Goal: Task Accomplishment & Management: Manage account settings

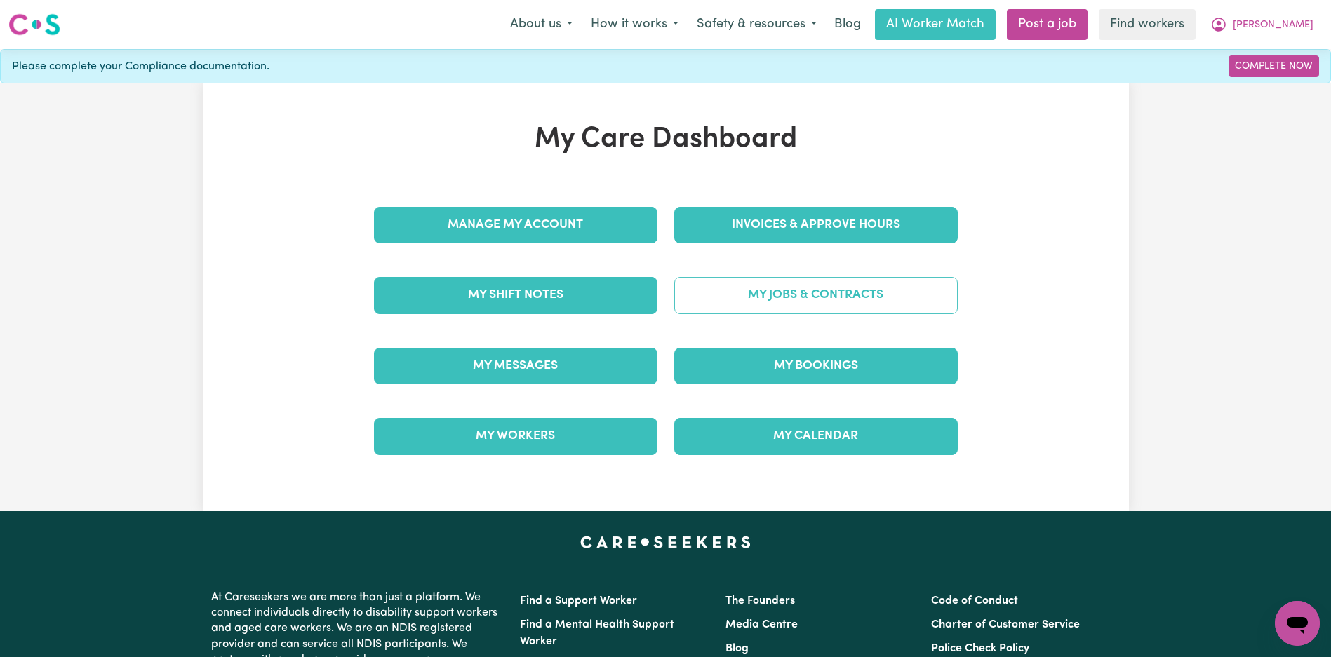
click at [784, 283] on link "My Jobs & Contracts" at bounding box center [815, 295] width 283 height 36
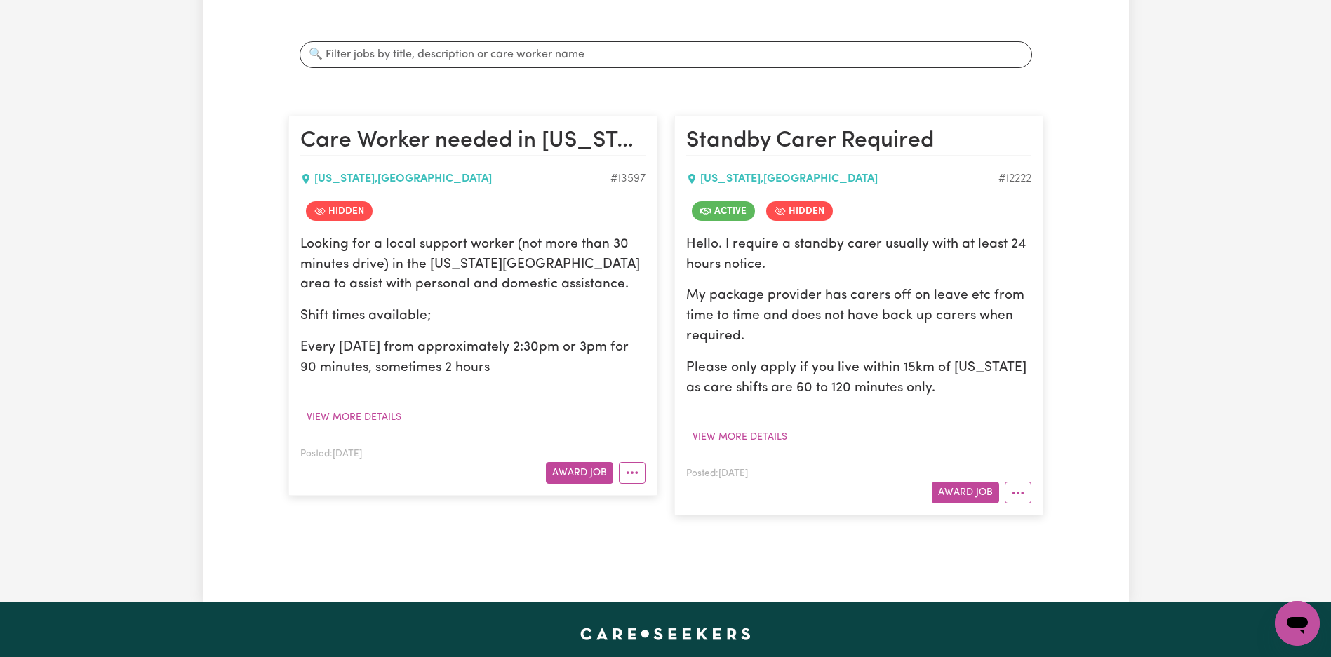
scroll to position [460, 0]
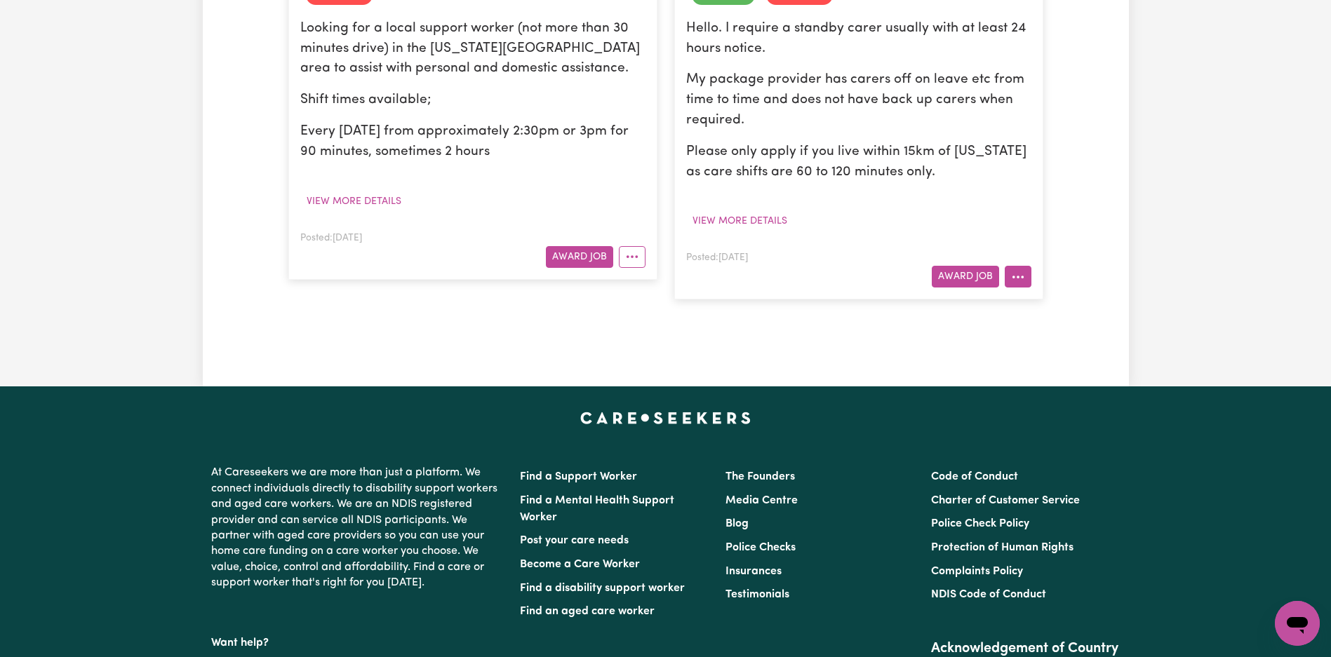
click at [1024, 286] on button "More options" at bounding box center [1018, 277] width 27 height 22
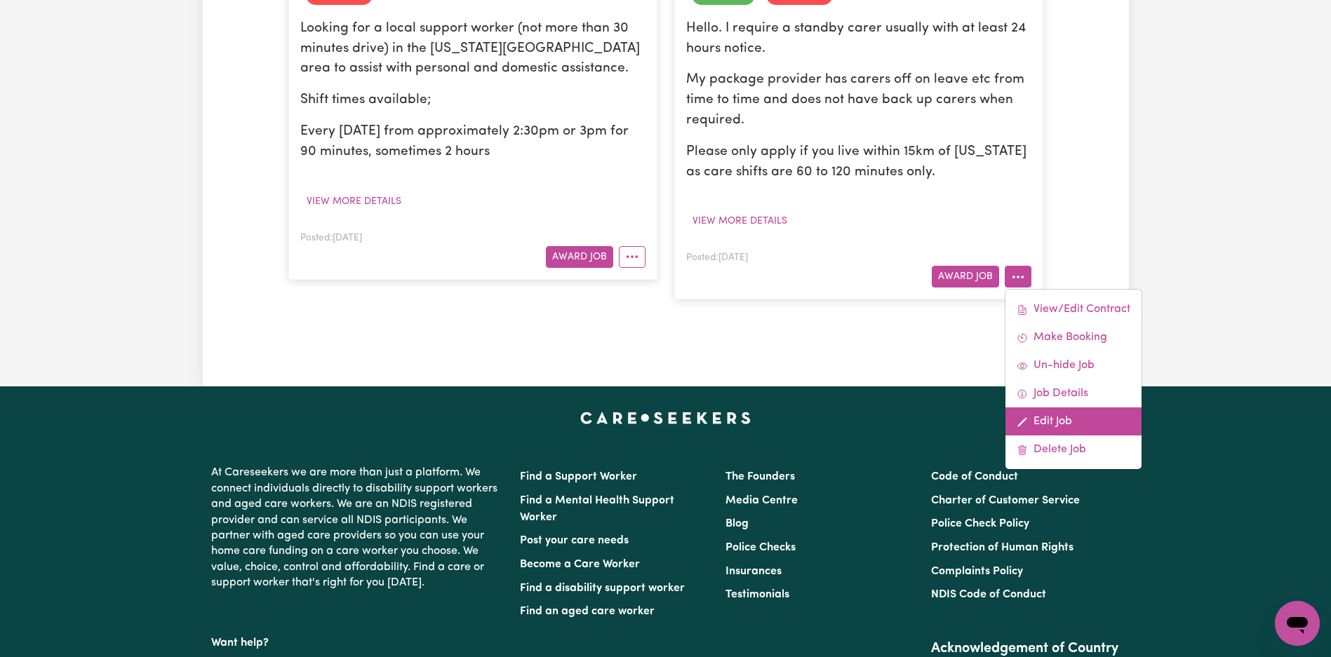
click at [1043, 416] on link "Edit Job" at bounding box center [1073, 422] width 136 height 28
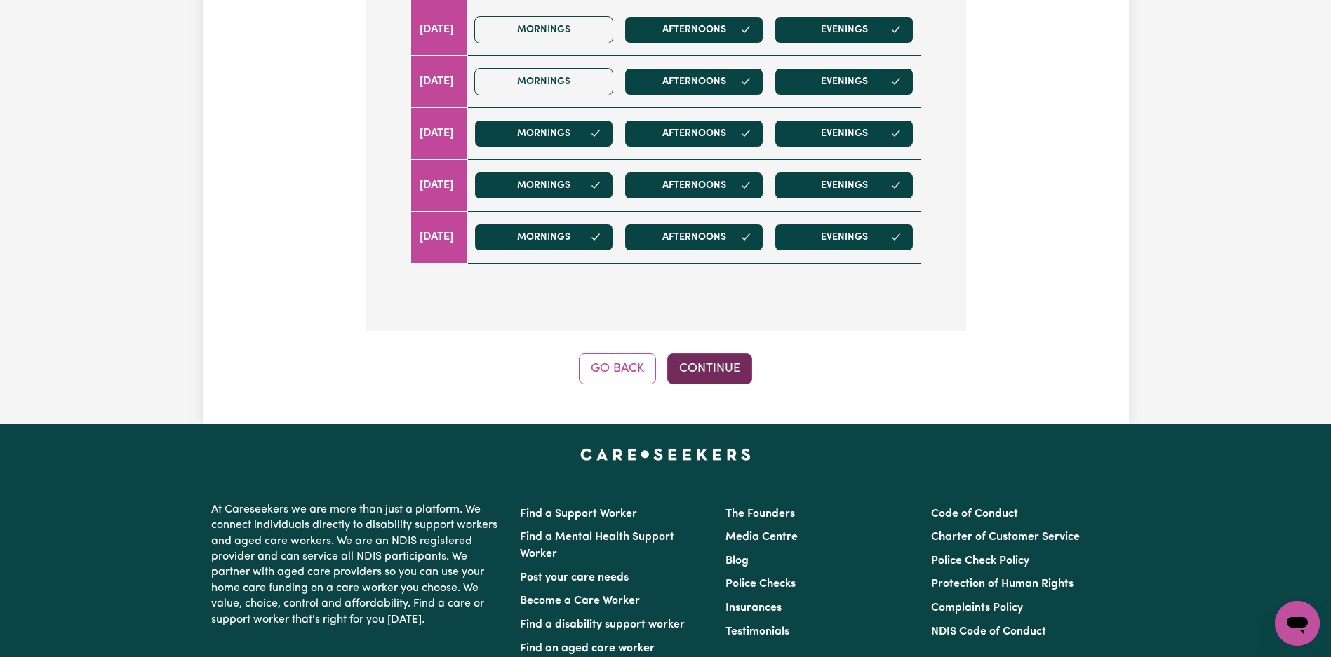
click at [718, 368] on button "Continue" at bounding box center [709, 369] width 85 height 31
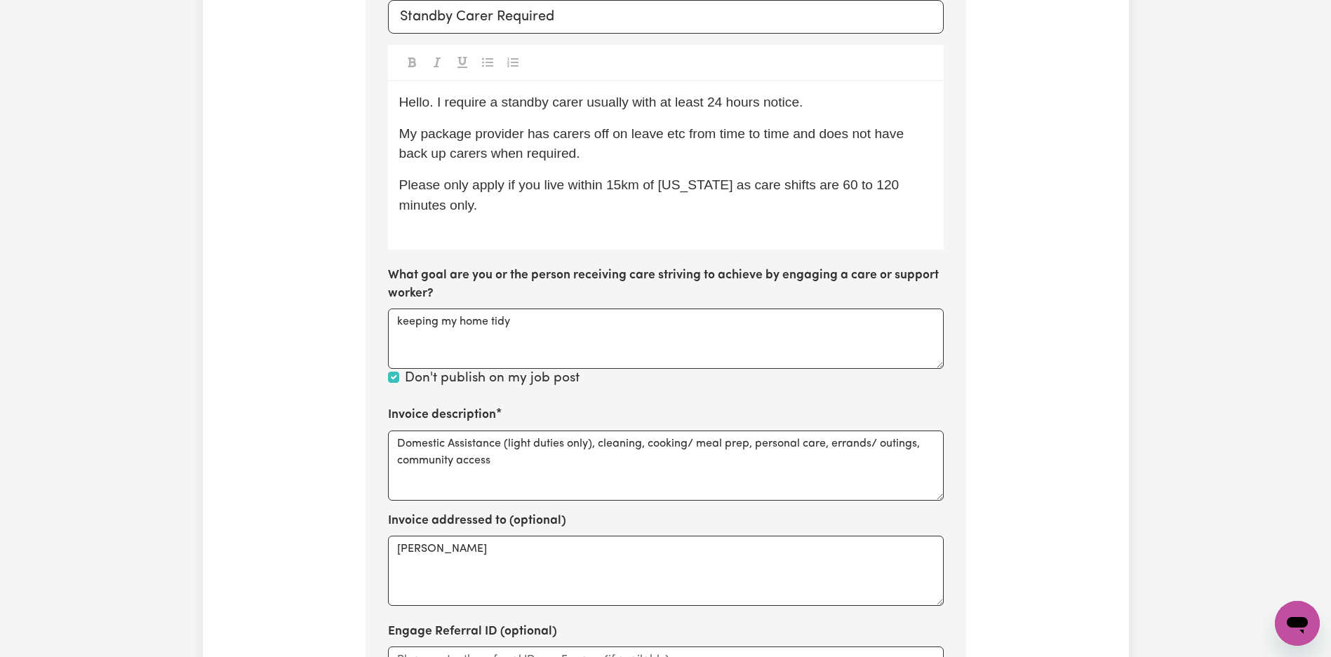
scroll to position [483, 0]
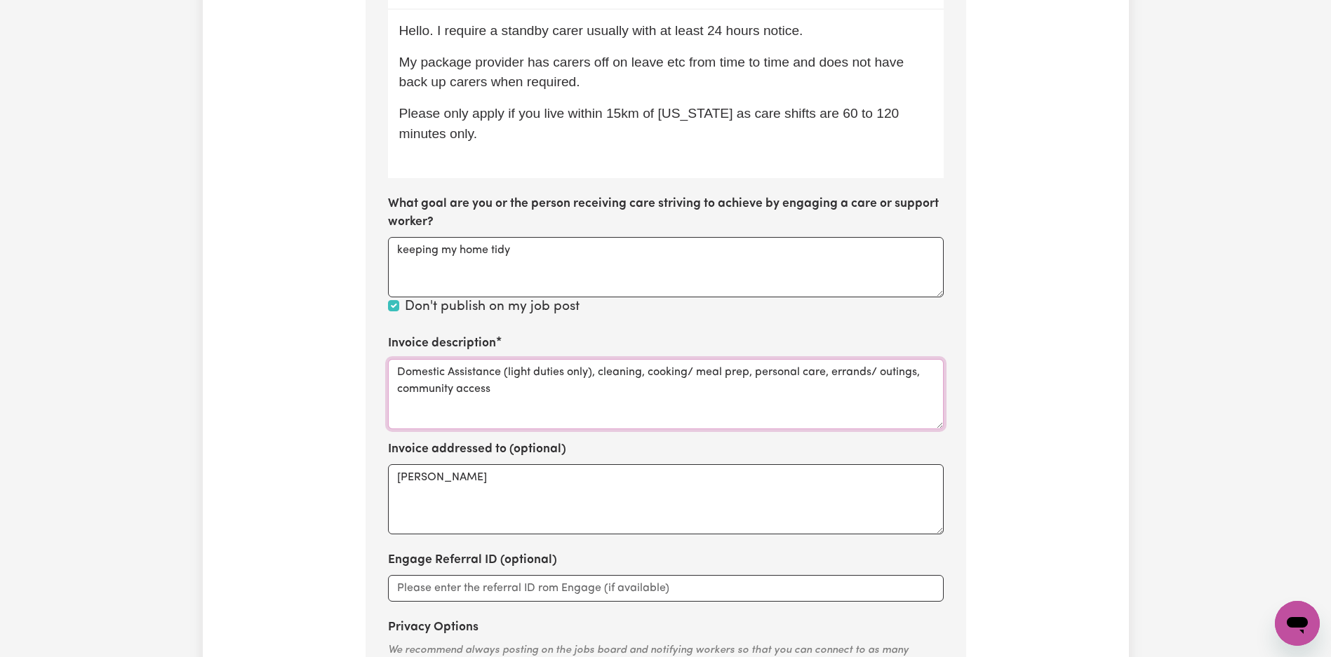
click at [594, 403] on textarea "Domestic Assistance (light duties only), cleaning, cooking/ meal prep, personal…" at bounding box center [666, 394] width 556 height 70
paste textarea
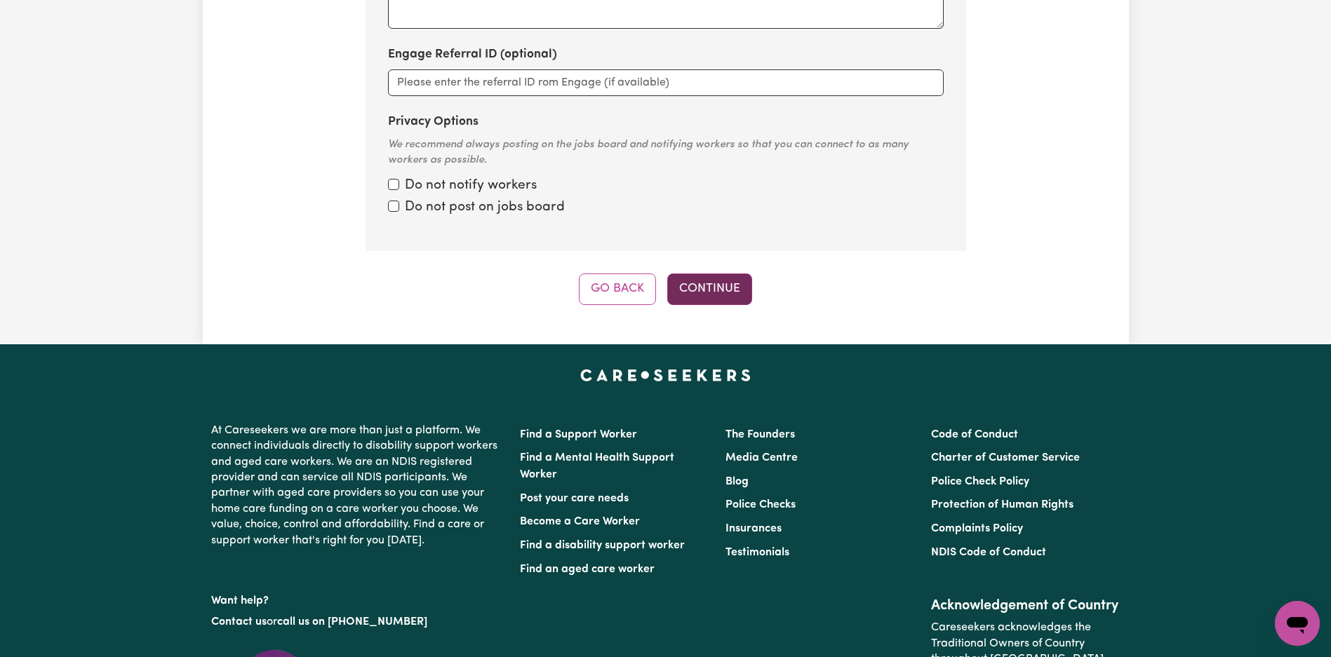
type textarea "Domestic Assistance"
click at [736, 288] on button "Continue" at bounding box center [709, 289] width 85 height 31
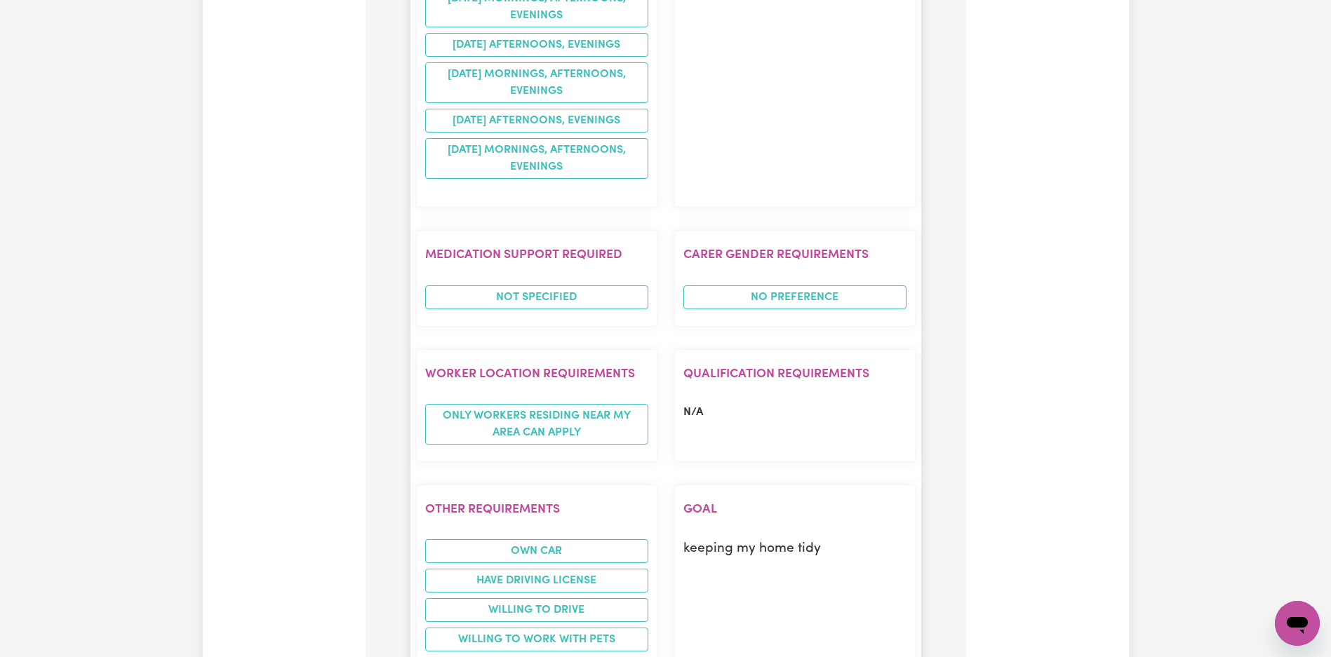
scroll to position [1803, 0]
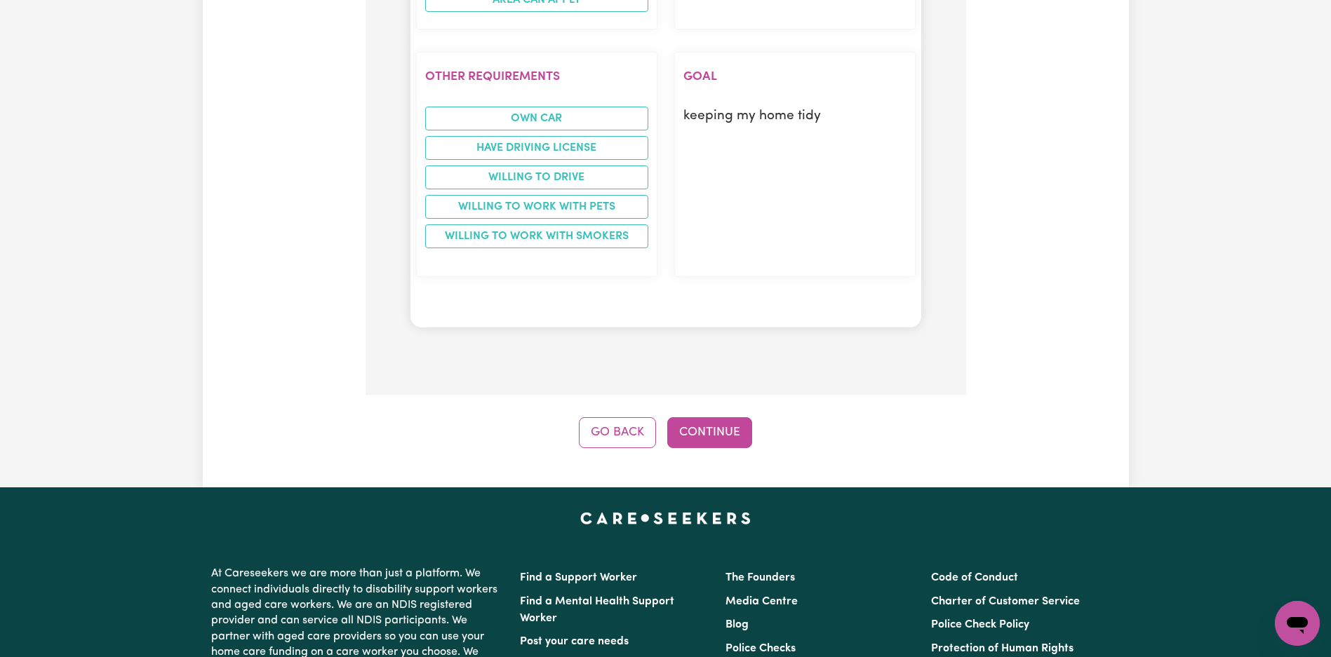
click at [721, 434] on button "Continue" at bounding box center [709, 432] width 85 height 31
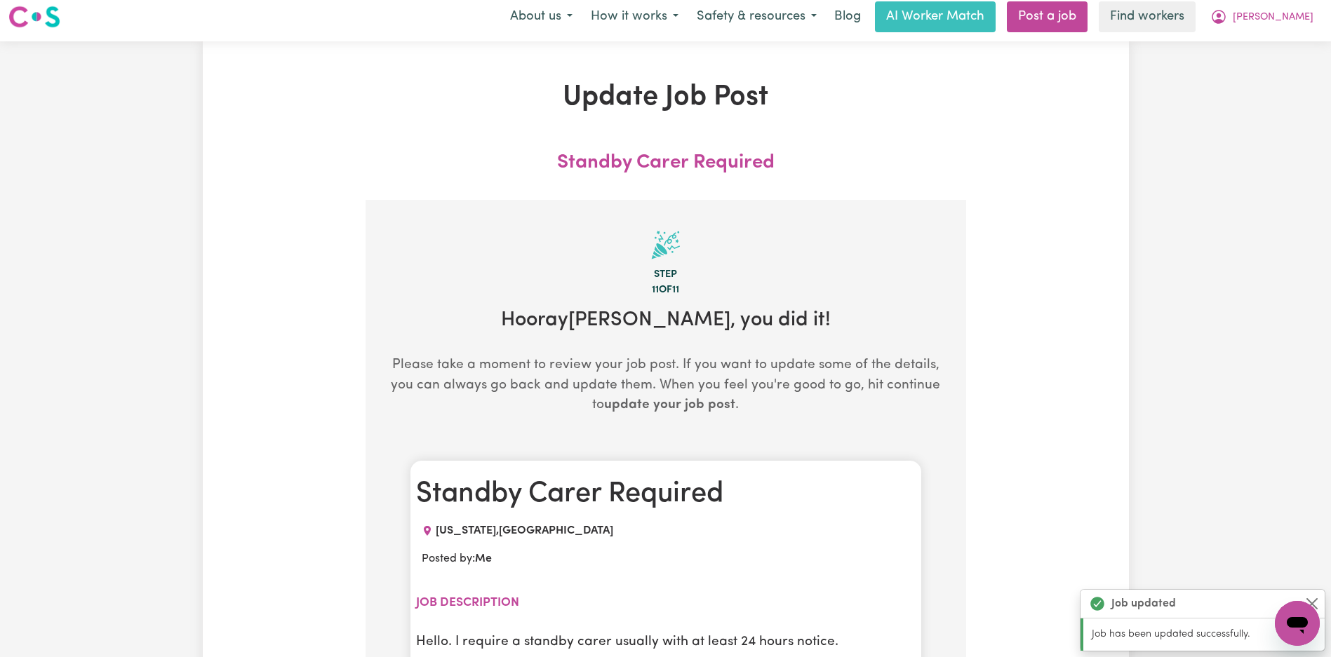
scroll to position [0, 0]
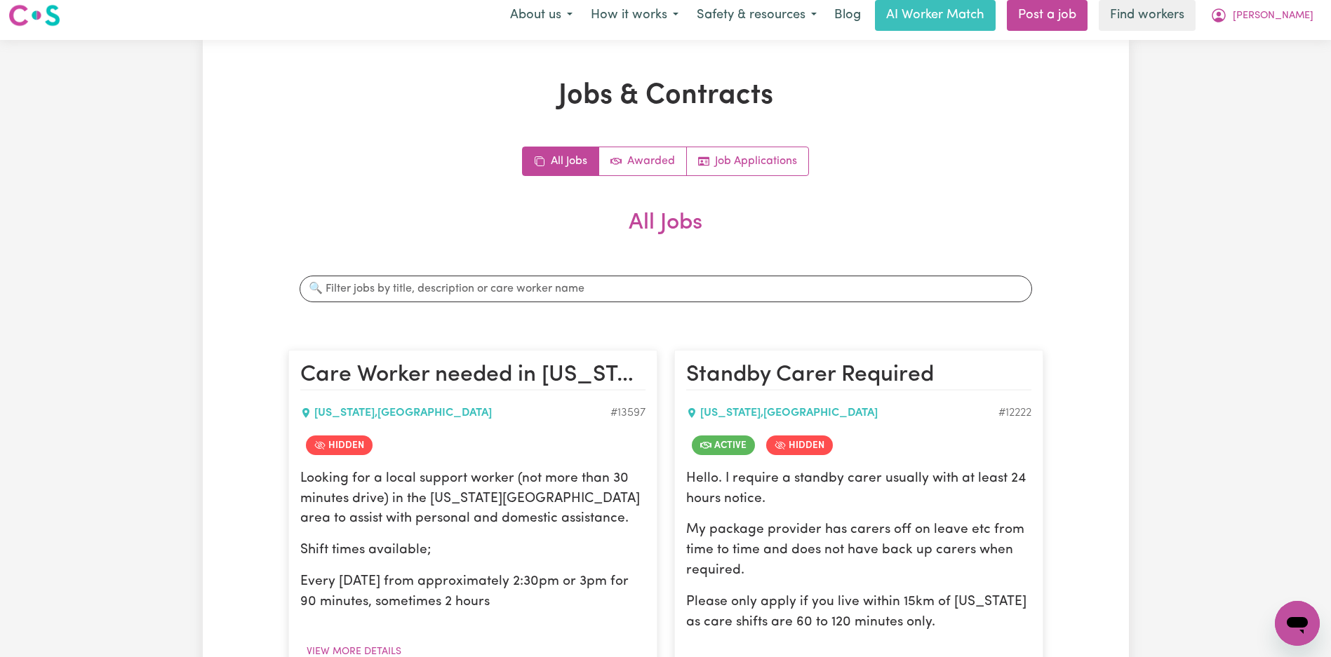
scroll to position [463, 0]
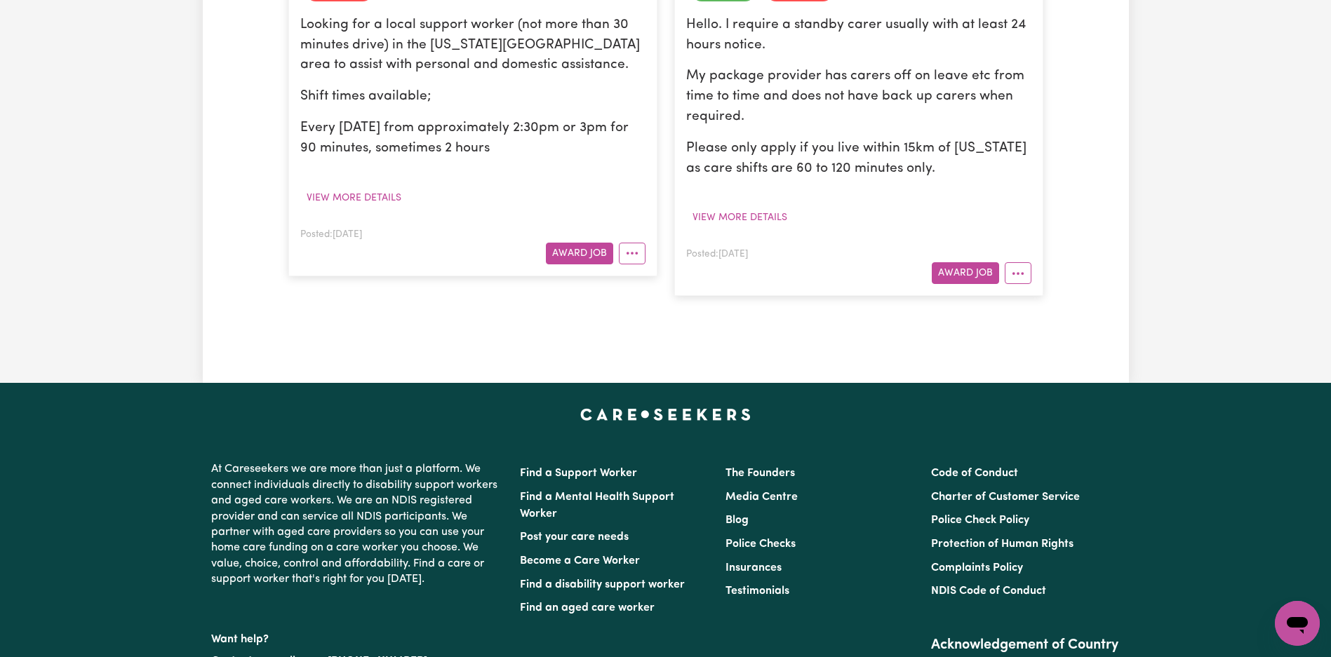
drag, startPoint x: 627, startPoint y: 255, endPoint x: 633, endPoint y: 264, distance: 11.3
click at [627, 255] on icon "More options" at bounding box center [632, 253] width 14 height 14
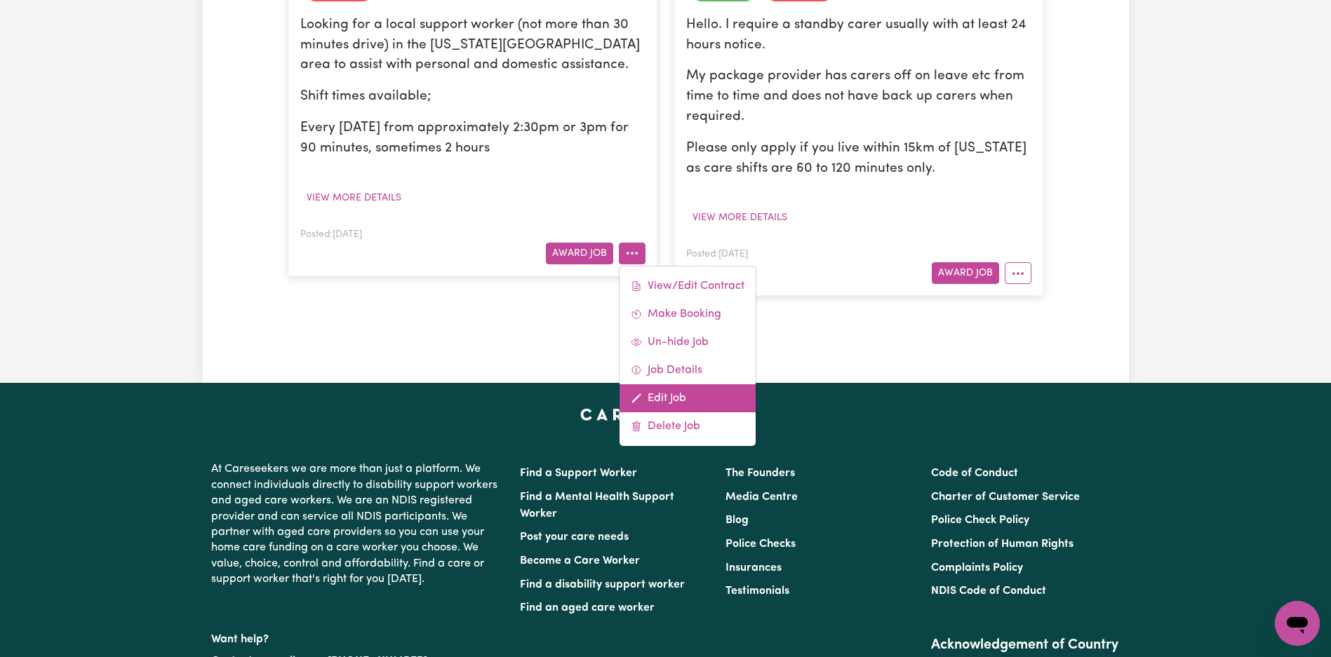
click at [692, 400] on link "Edit Job" at bounding box center [687, 398] width 136 height 28
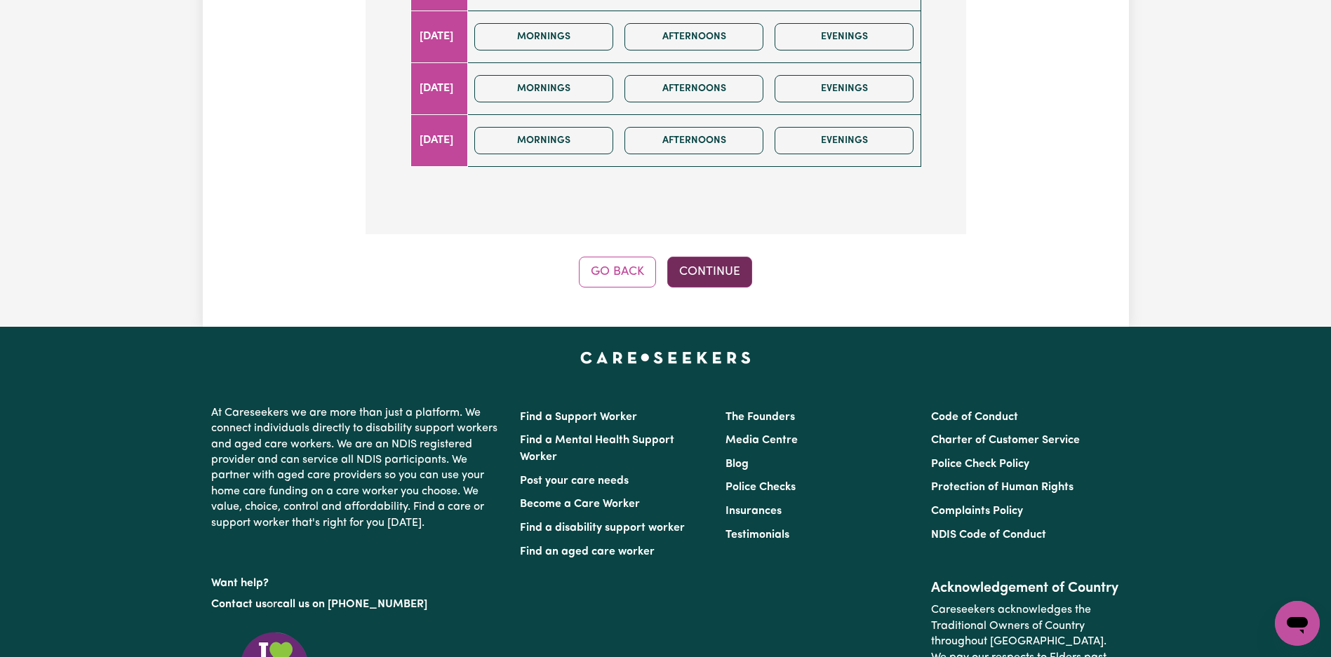
click at [699, 263] on button "Continue" at bounding box center [709, 272] width 85 height 31
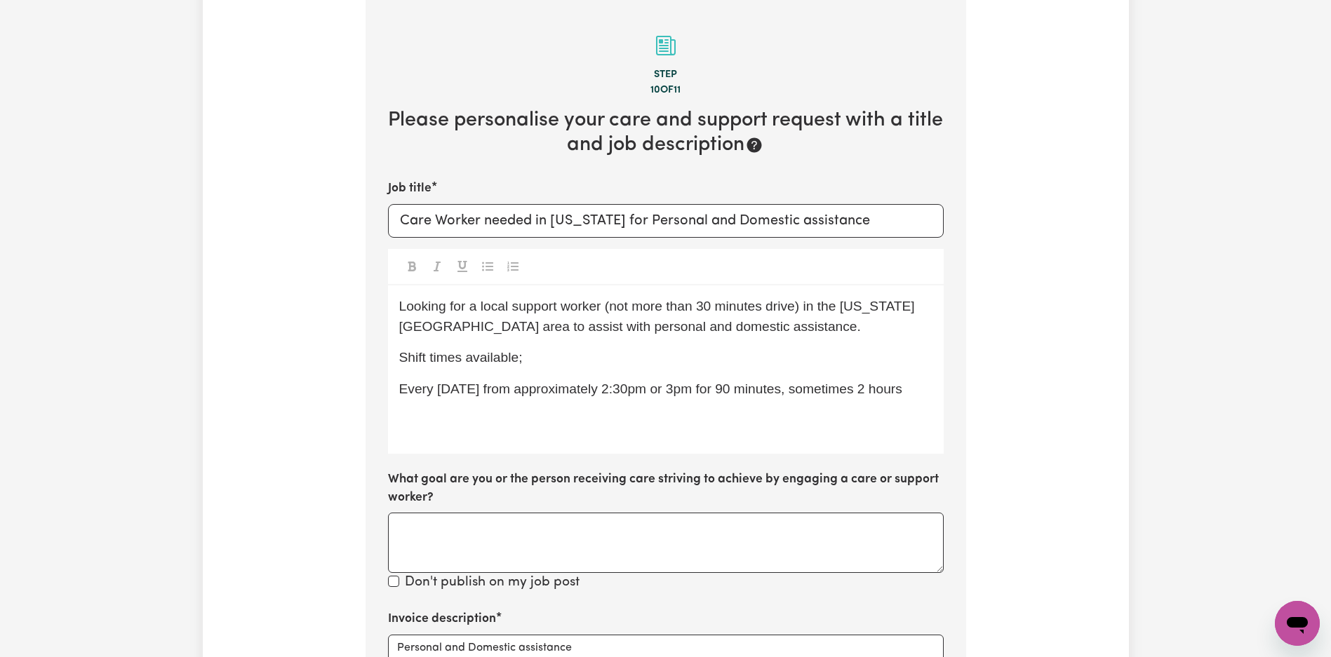
scroll to position [483, 0]
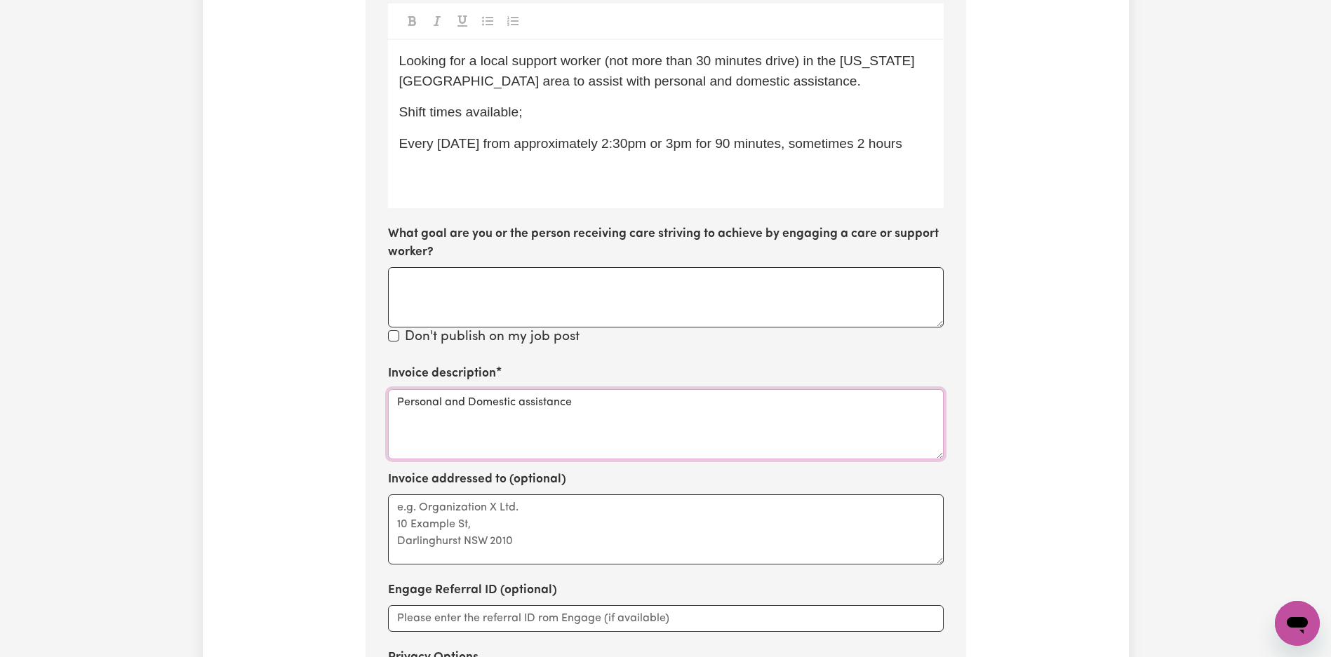
click at [599, 434] on textarea "Personal and Domestic assistance" at bounding box center [666, 424] width 556 height 70
paste textarea "Car"
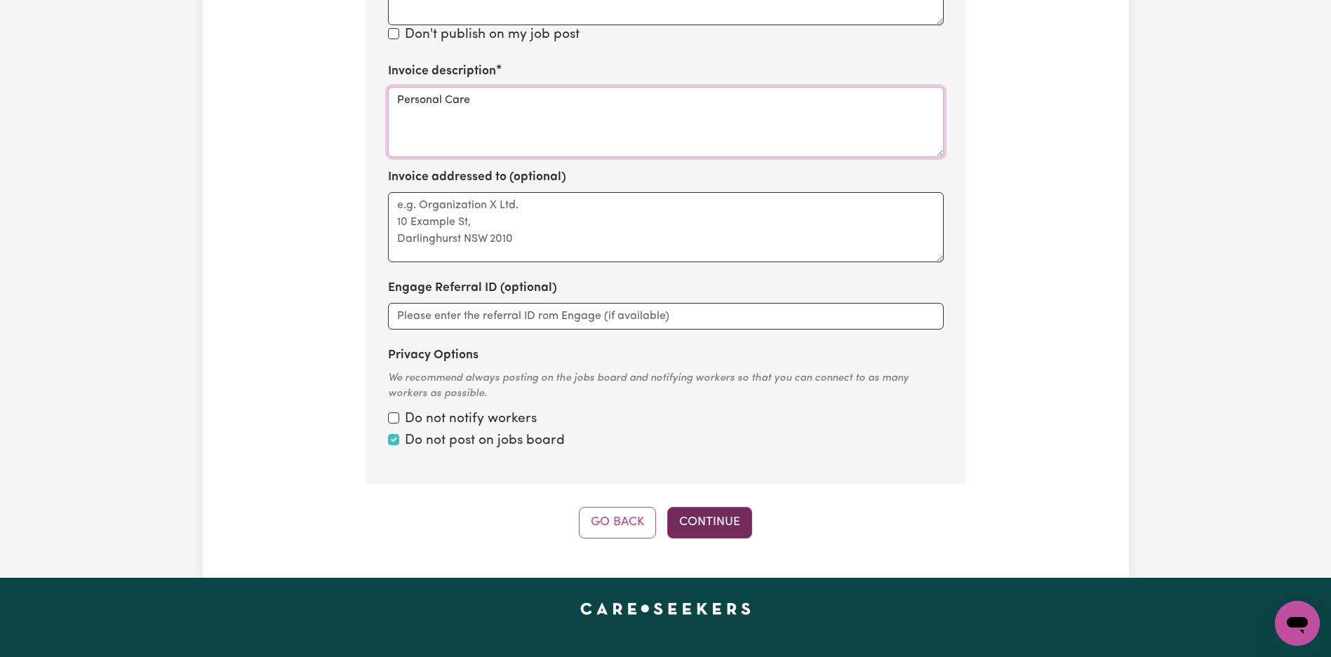
type textarea "Personal Care"
click at [691, 521] on button "Continue" at bounding box center [709, 522] width 85 height 31
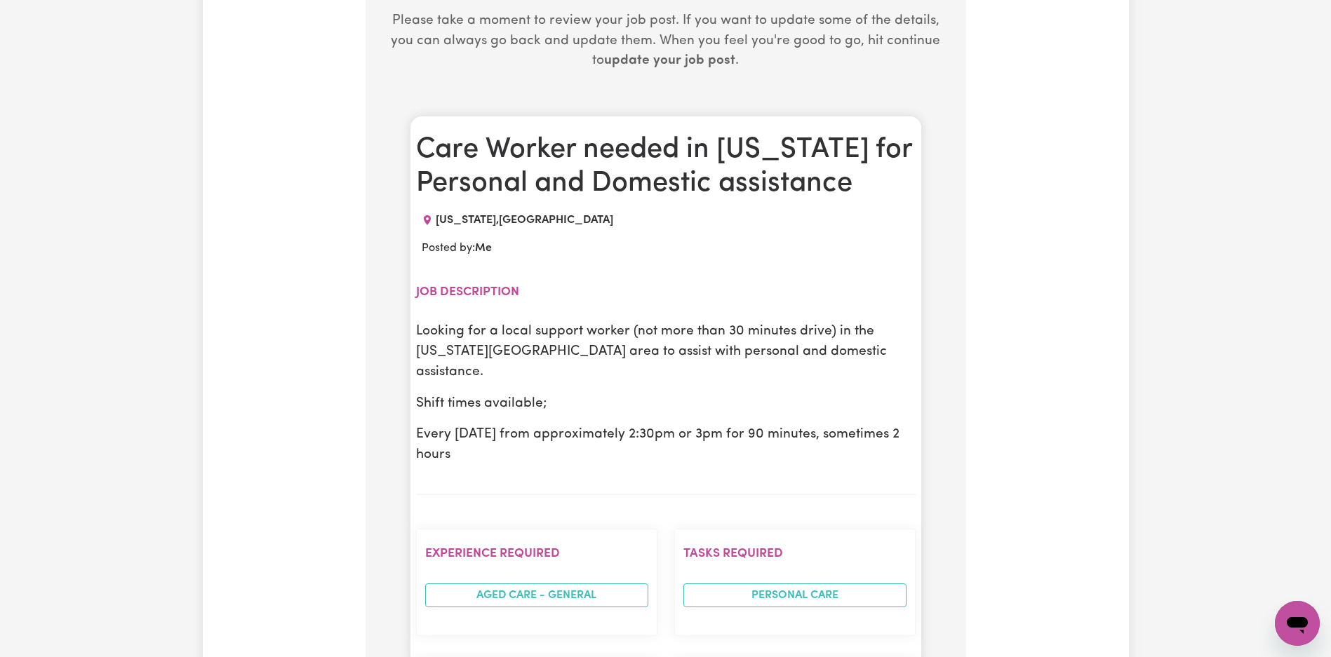
scroll to position [1319, 0]
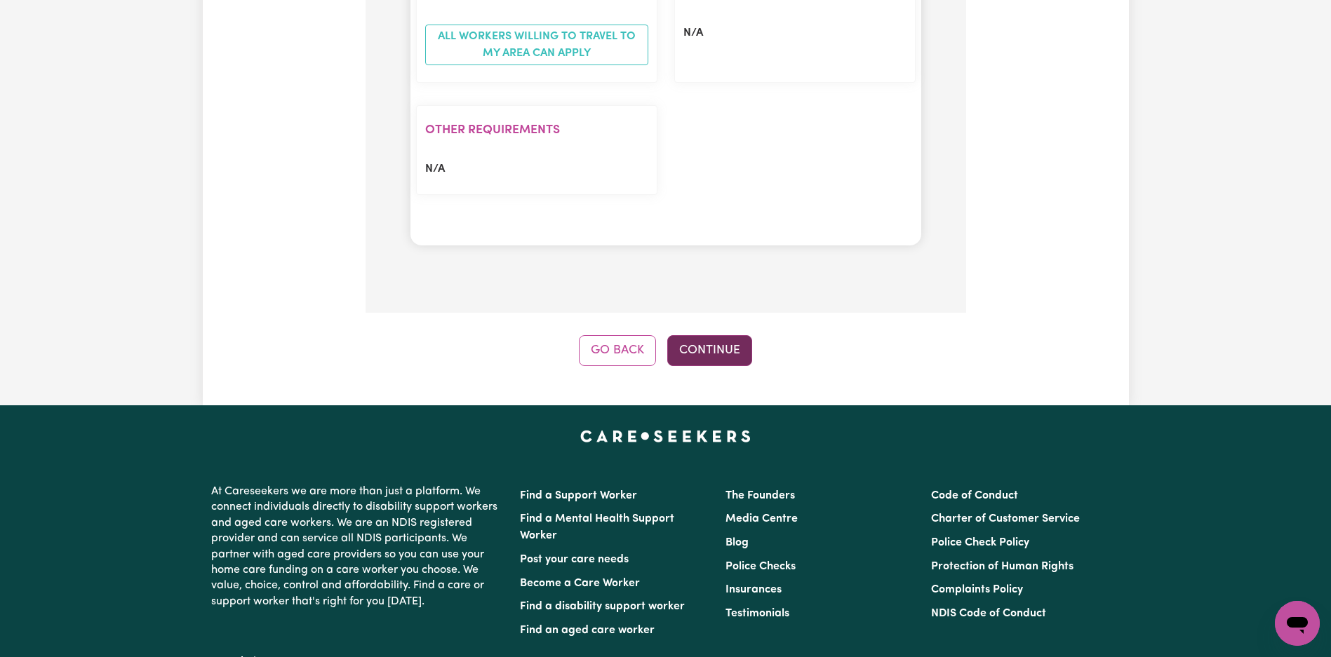
click at [706, 335] on button "Continue" at bounding box center [709, 350] width 85 height 31
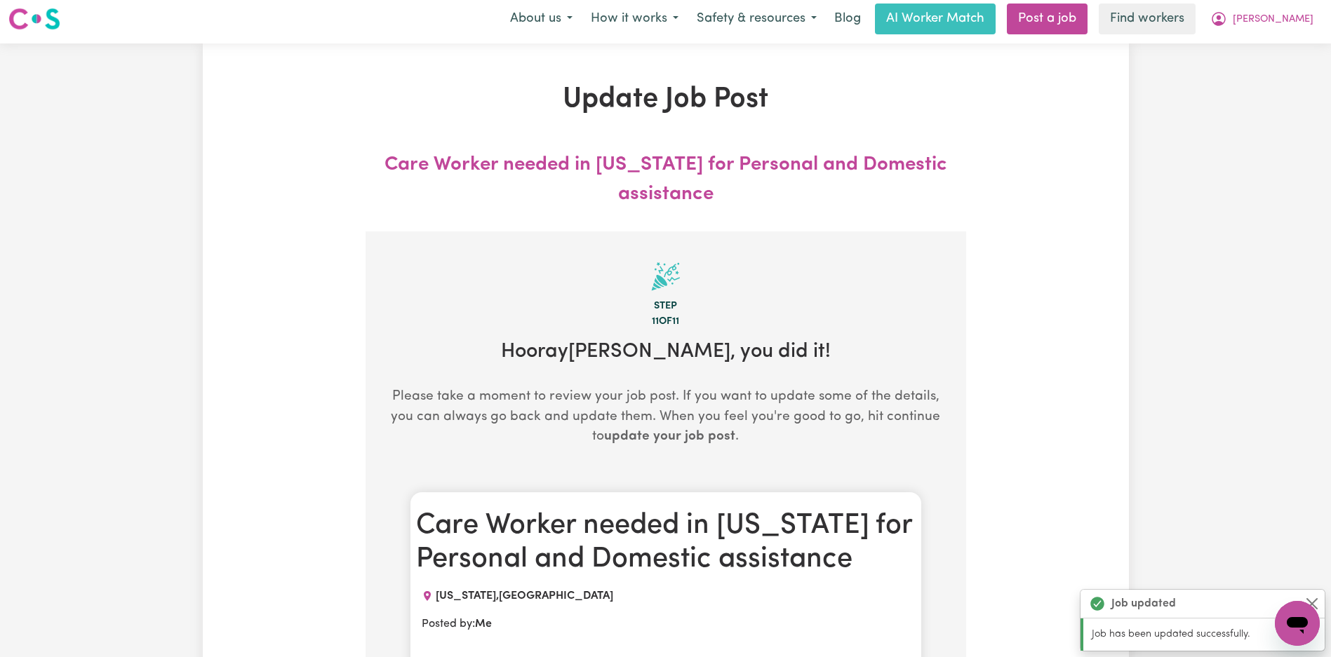
scroll to position [0, 0]
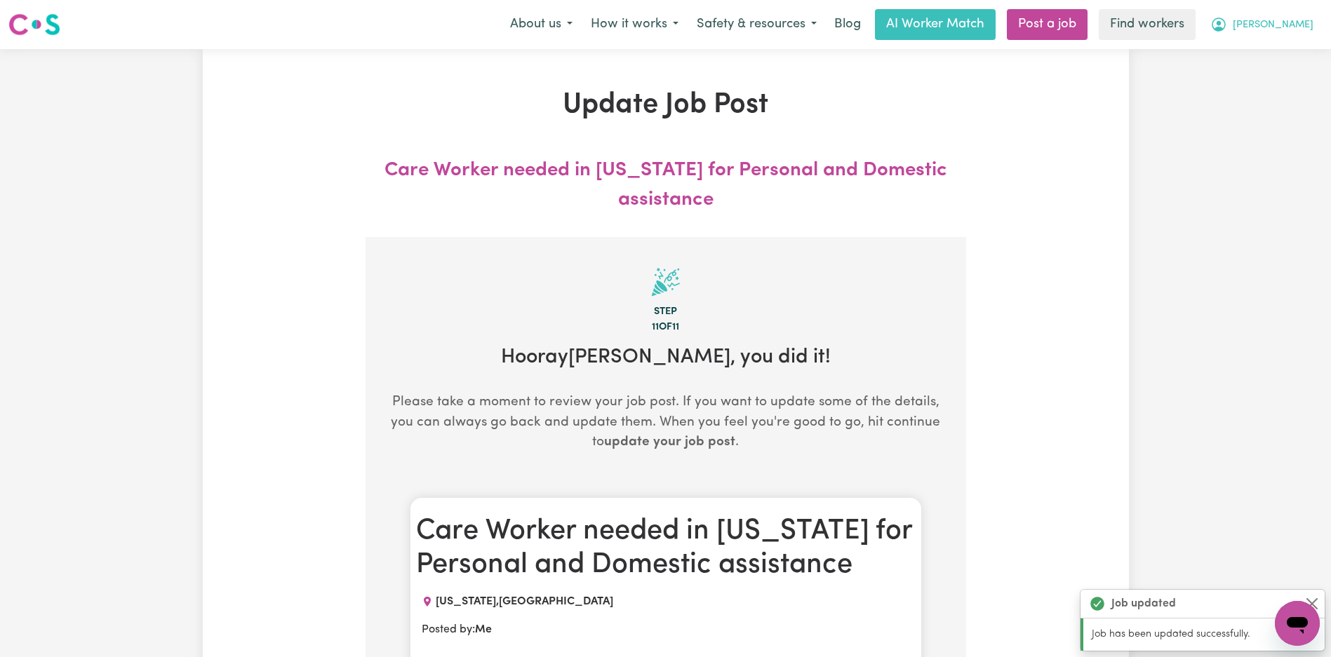
click at [1294, 27] on span "[PERSON_NAME]" at bounding box center [1273, 25] width 81 height 15
click at [1275, 83] on link "Logout" at bounding box center [1266, 80] width 111 height 27
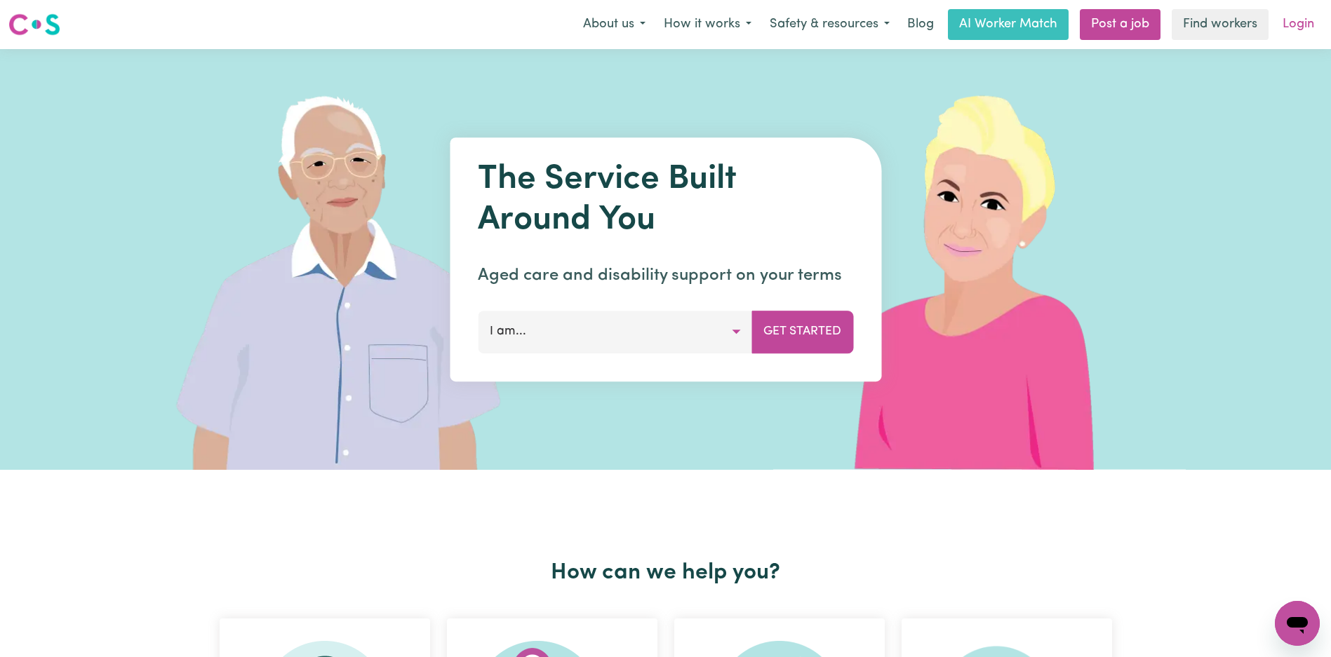
click at [1299, 20] on link "Login" at bounding box center [1298, 24] width 48 height 31
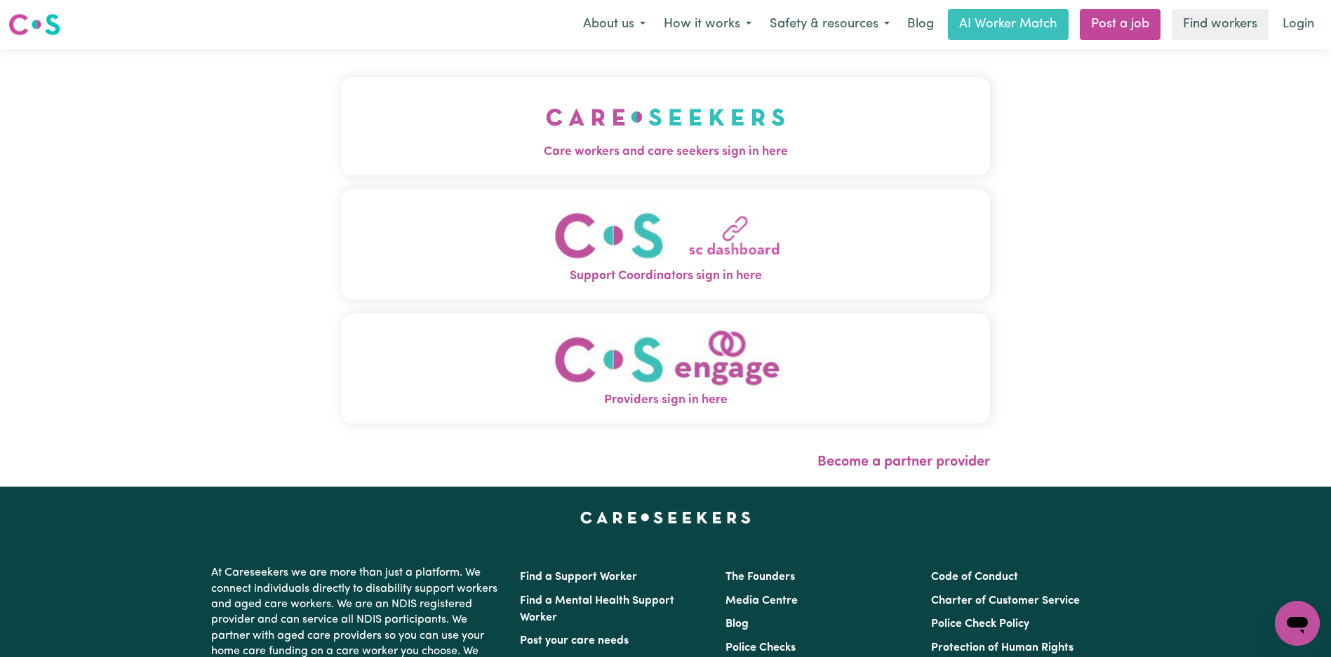
click at [407, 110] on button "Care workers and care seekers sign in here" at bounding box center [665, 126] width 649 height 98
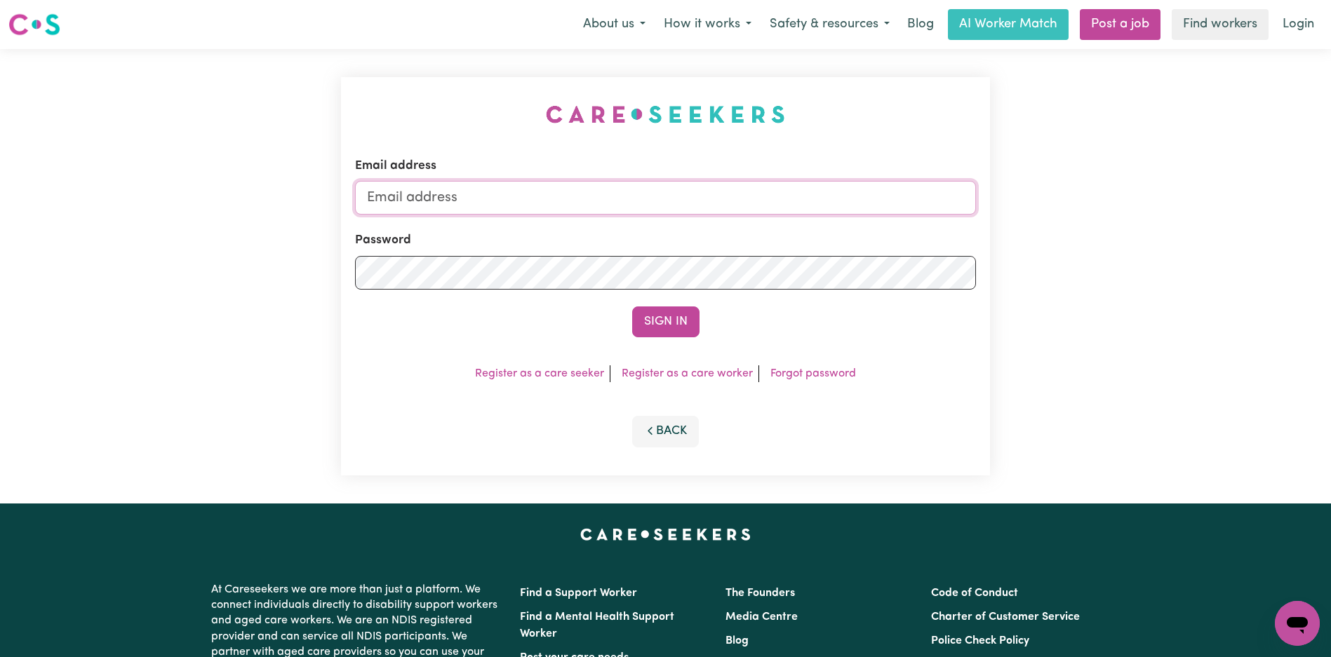
click at [662, 188] on input "Email address" at bounding box center [665, 198] width 621 height 34
type input "superuser~[EMAIL_ADDRESS][DOMAIN_NAME]"
click at [664, 323] on button "Sign In" at bounding box center [665, 322] width 67 height 31
